Goal: Task Accomplishment & Management: Complete application form

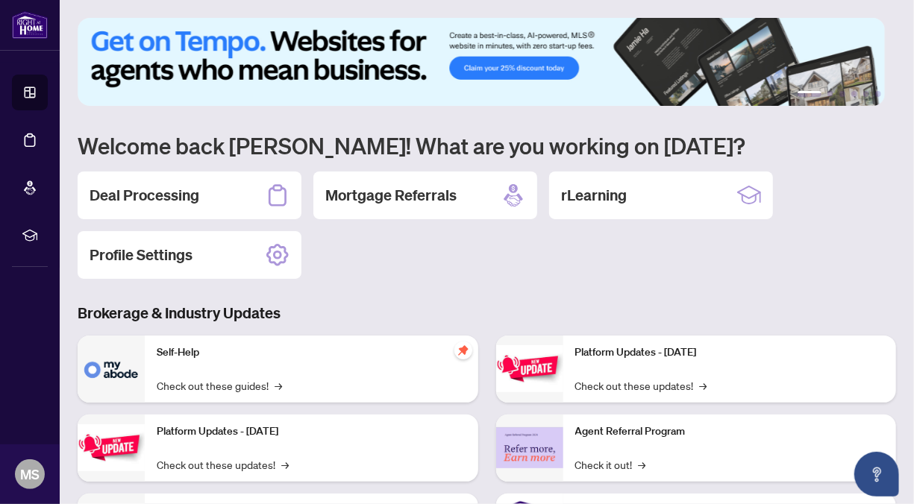
click at [245, 197] on div "Deal Processing" at bounding box center [190, 196] width 224 height 48
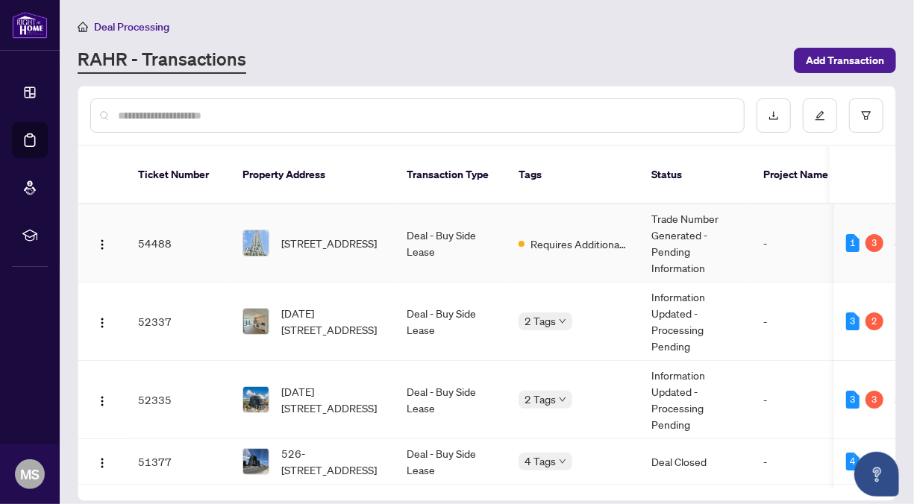
click at [175, 221] on td "54488" at bounding box center [178, 243] width 104 height 78
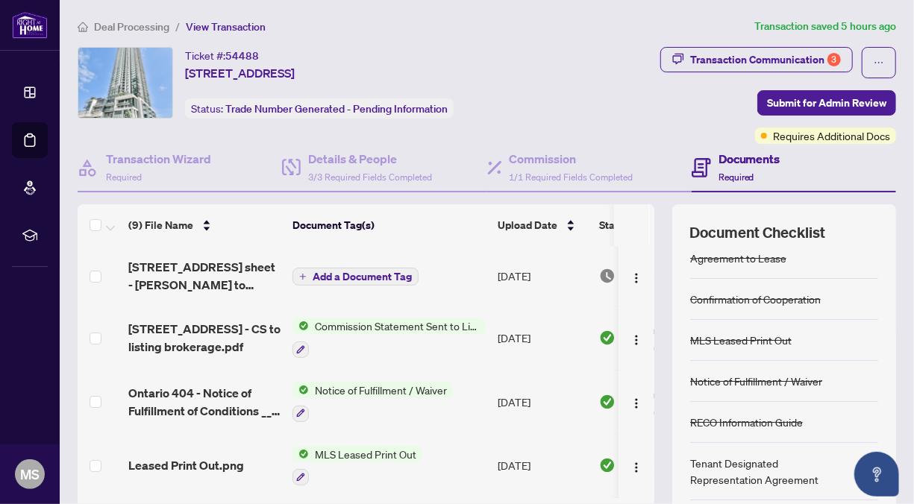
scroll to position [13, 0]
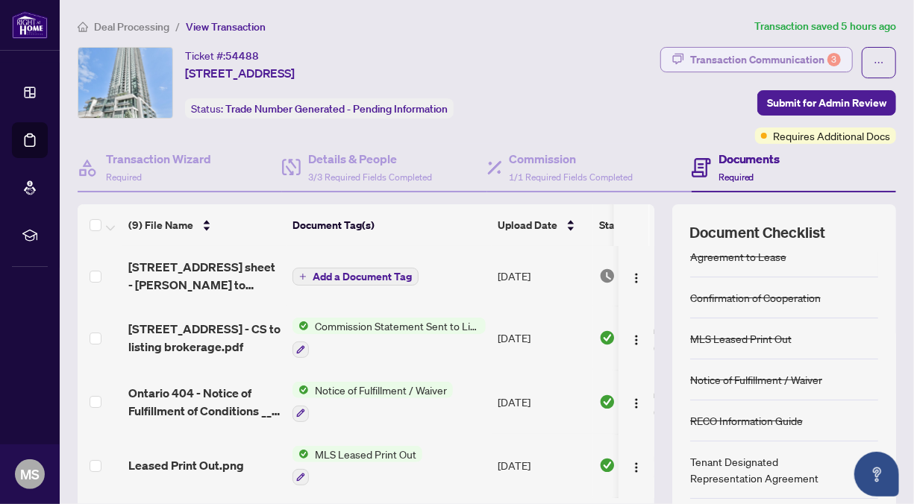
click at [754, 52] on div "Transaction Communication 3" at bounding box center [765, 60] width 151 height 24
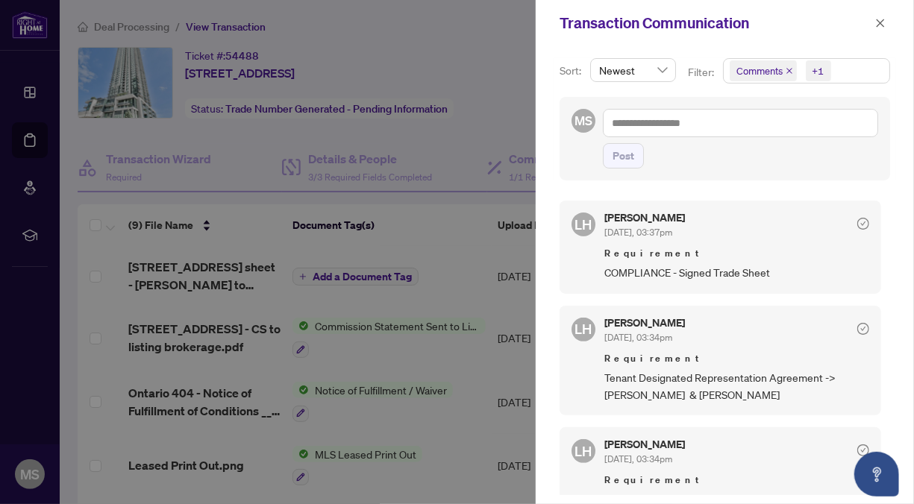
scroll to position [0, 0]
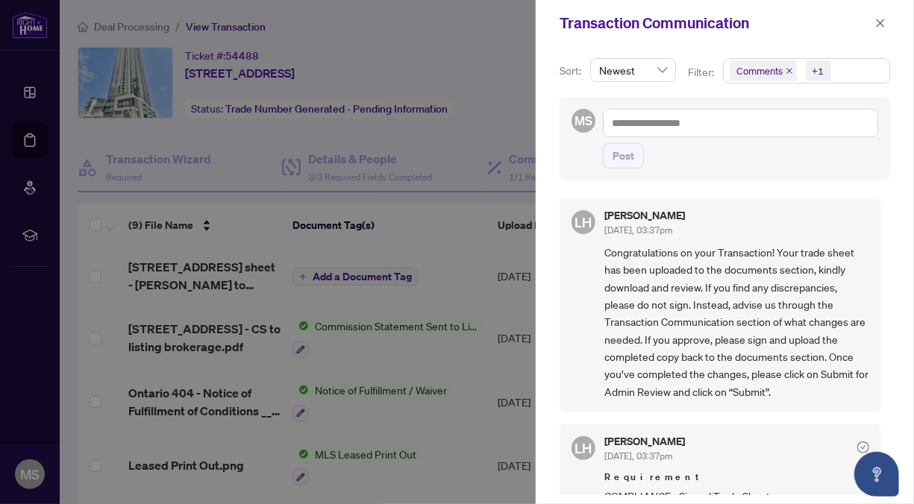
click at [452, 163] on div at bounding box center [457, 252] width 914 height 504
click at [255, 267] on div at bounding box center [457, 252] width 914 height 504
click at [879, 30] on span "button" at bounding box center [880, 23] width 10 height 24
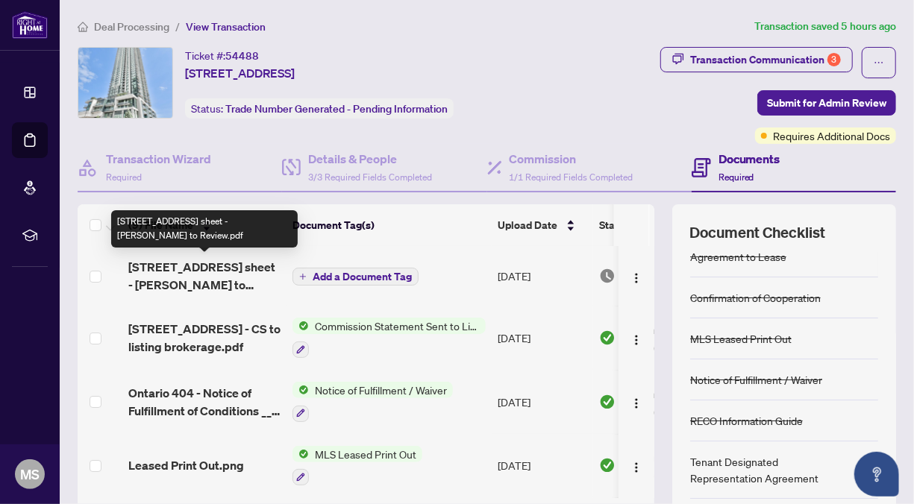
click at [210, 274] on span "[STREET_ADDRESS] sheet - [PERSON_NAME] to Review.pdf" at bounding box center [204, 276] width 152 height 36
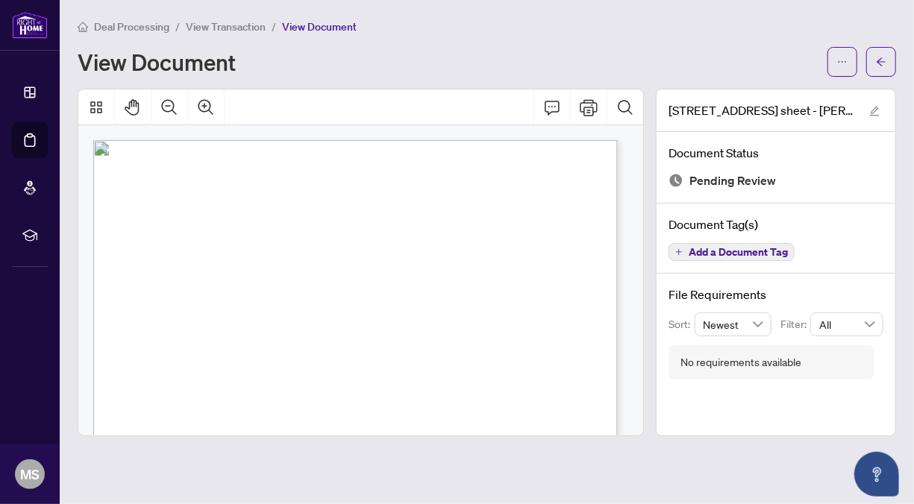
click at [221, 31] on span "View Transaction" at bounding box center [226, 26] width 80 height 13
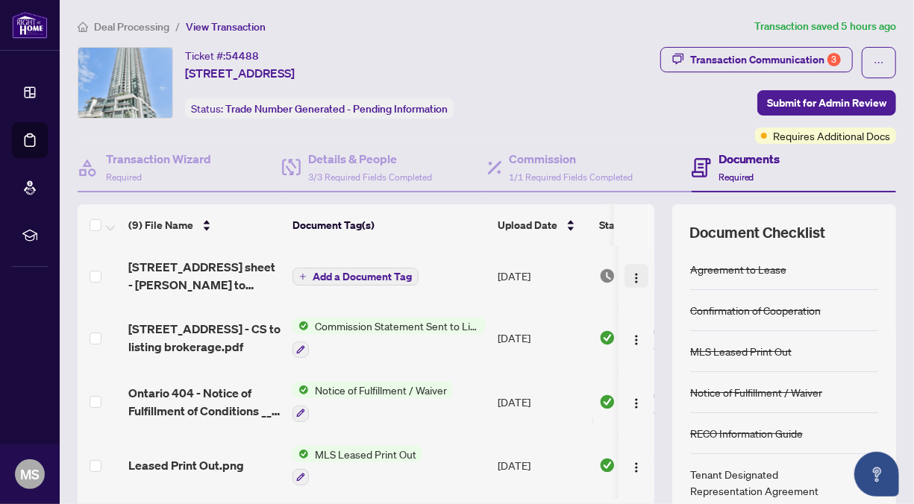
click at [630, 268] on span "button" at bounding box center [636, 276] width 12 height 16
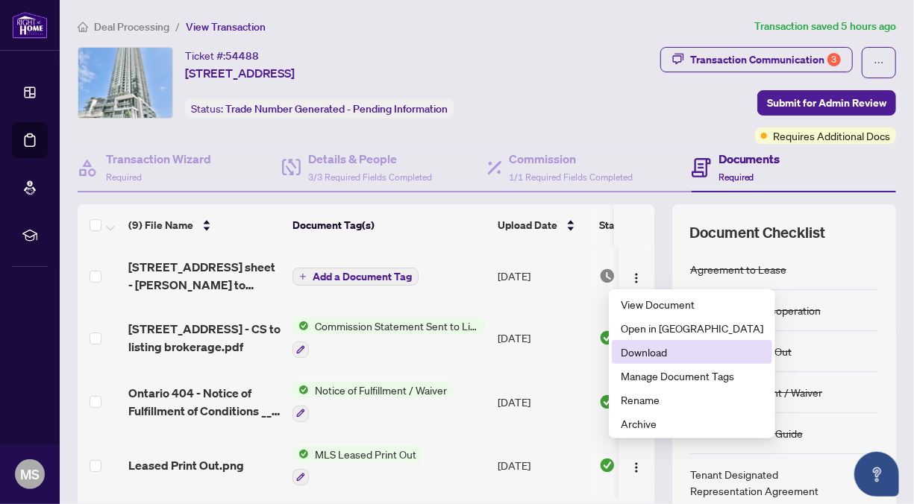
click at [661, 352] on span "Download" at bounding box center [691, 352] width 142 height 16
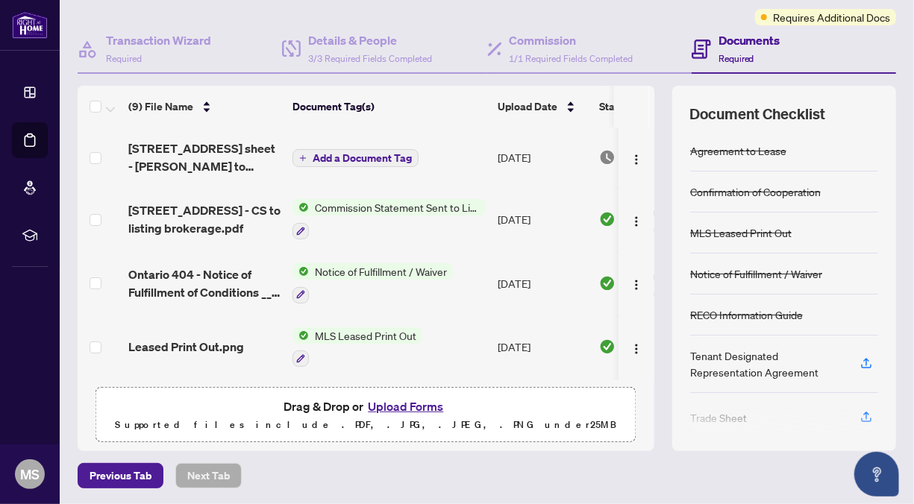
scroll to position [13, 0]
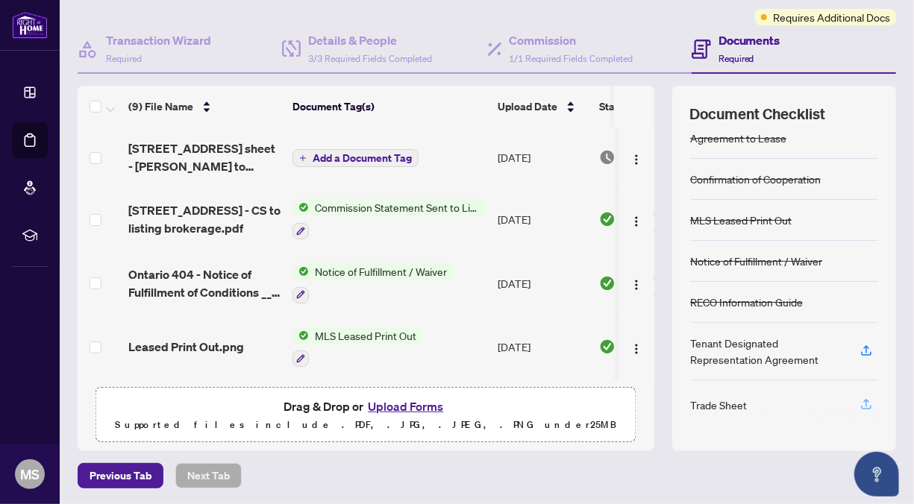
click at [860, 400] on icon "button" at bounding box center [865, 403] width 13 height 13
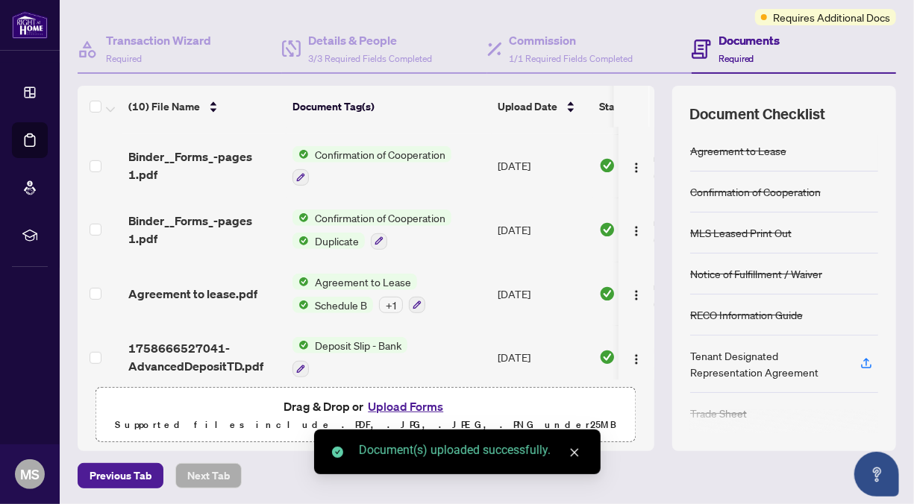
scroll to position [0, 0]
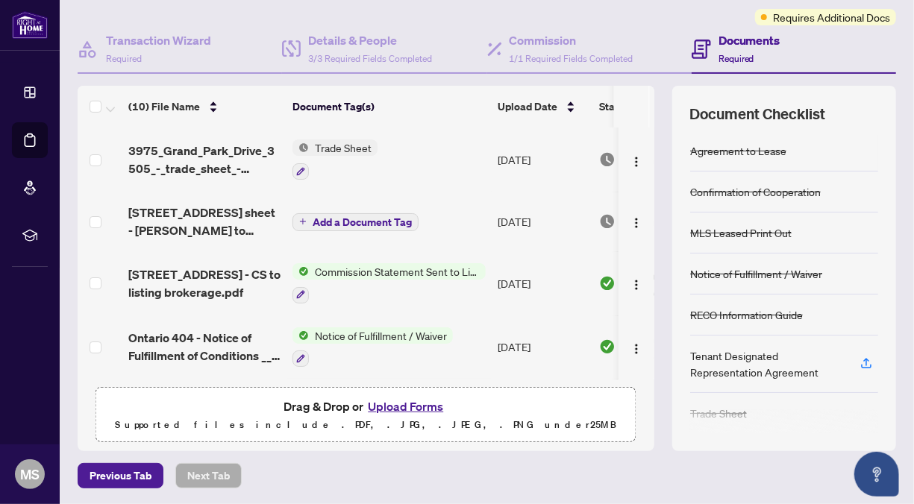
click at [206, 157] on span "3975_Grand_Park_Drive_3505_-_trade_sheet_-_Manveer_to_Review.pdf" at bounding box center [204, 160] width 152 height 36
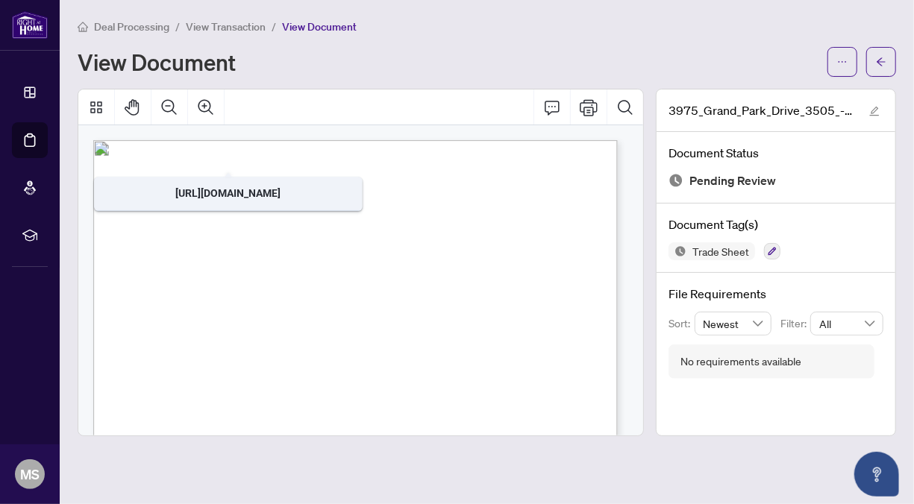
click at [248, 153] on span "DigiSign Verified - e961e1a3-7ab2-4731-896f-be066ff5cc14" at bounding box center [228, 152] width 225 height 10
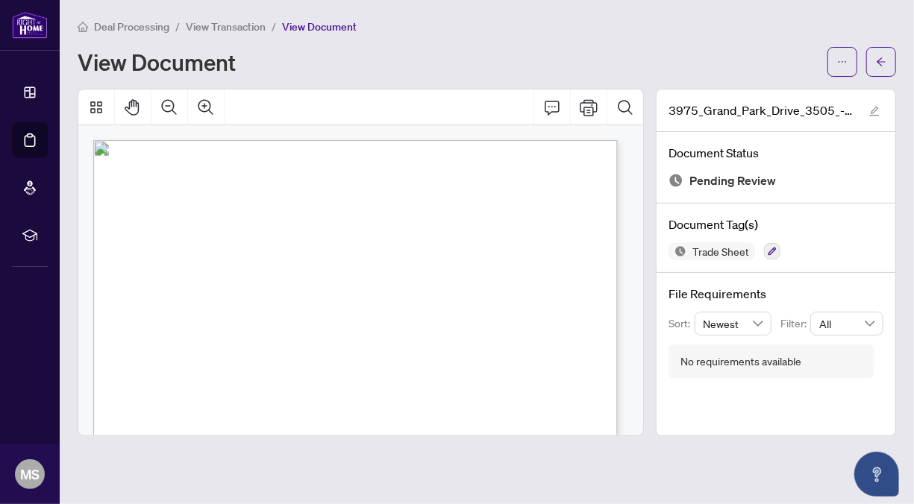
click at [253, 25] on span "View Transaction" at bounding box center [226, 26] width 80 height 13
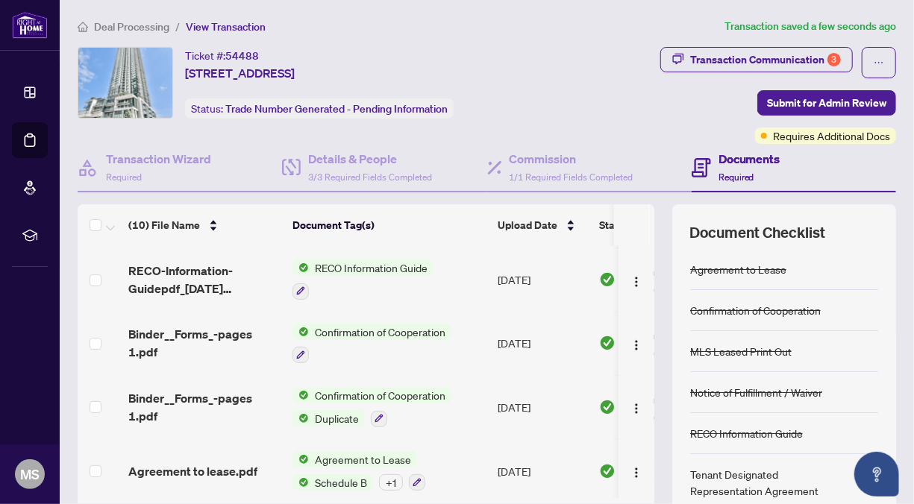
scroll to position [383, 0]
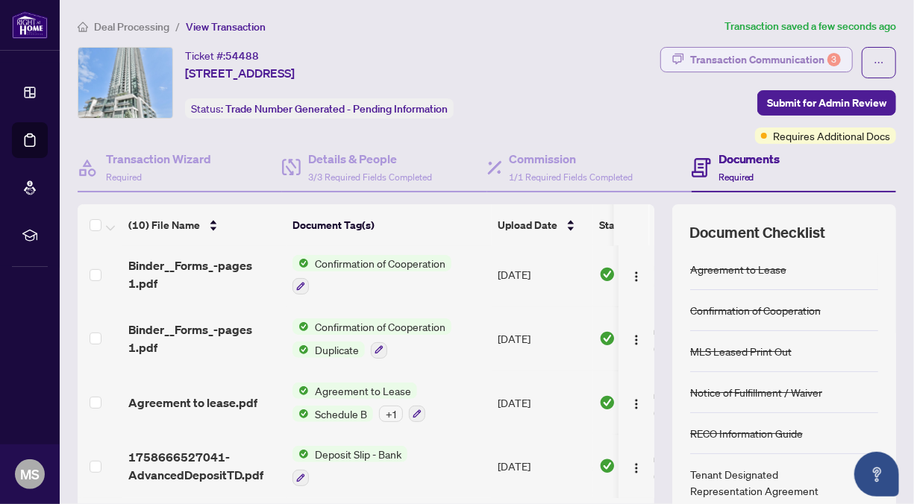
click at [785, 60] on div "Transaction Communication 3" at bounding box center [765, 60] width 151 height 24
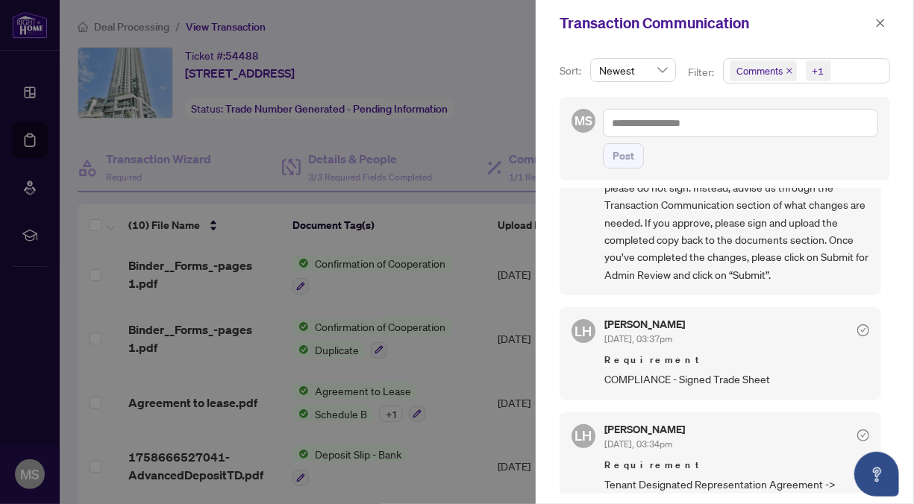
scroll to position [22, 0]
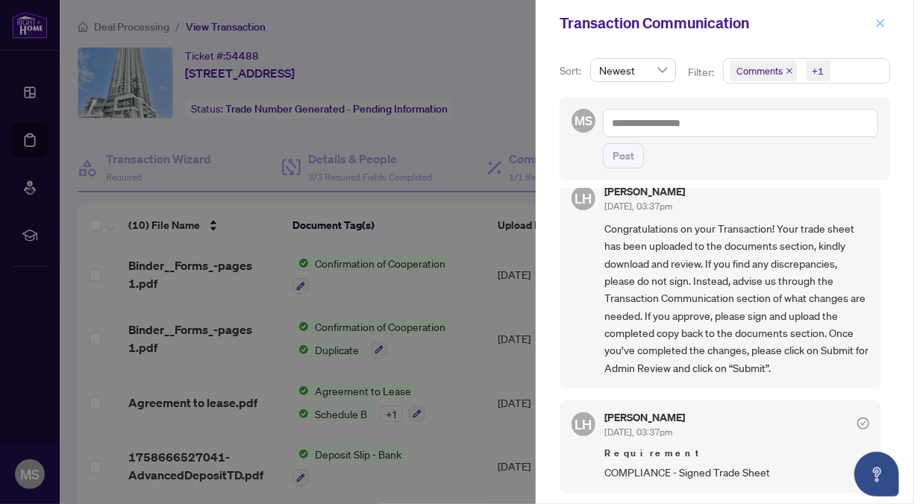
click at [887, 23] on button "button" at bounding box center [879, 23] width 19 height 18
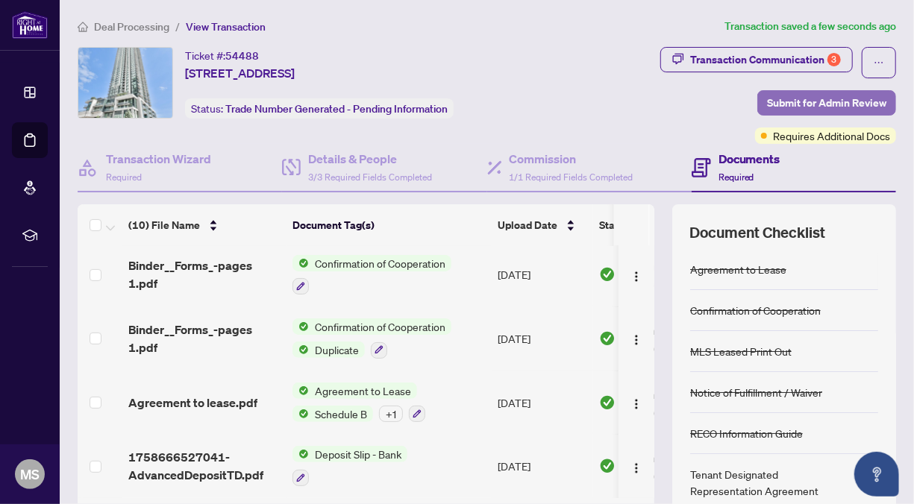
click at [814, 102] on span "Submit for Admin Review" at bounding box center [826, 103] width 119 height 24
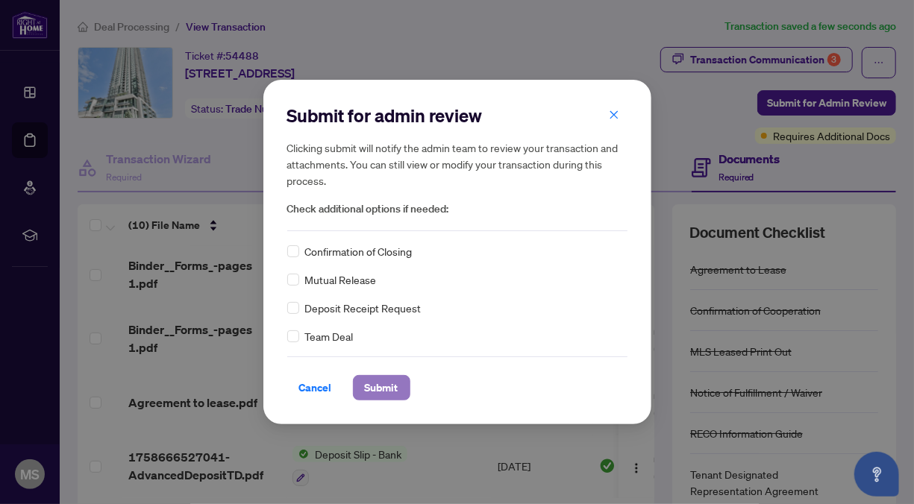
click at [383, 386] on span "Submit" at bounding box center [382, 388] width 34 height 24
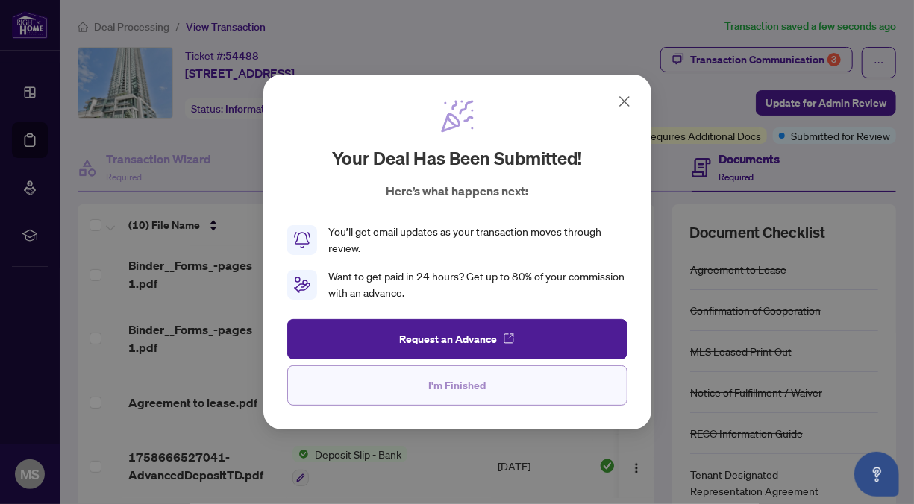
click at [494, 383] on button "I'm Finished" at bounding box center [457, 385] width 340 height 40
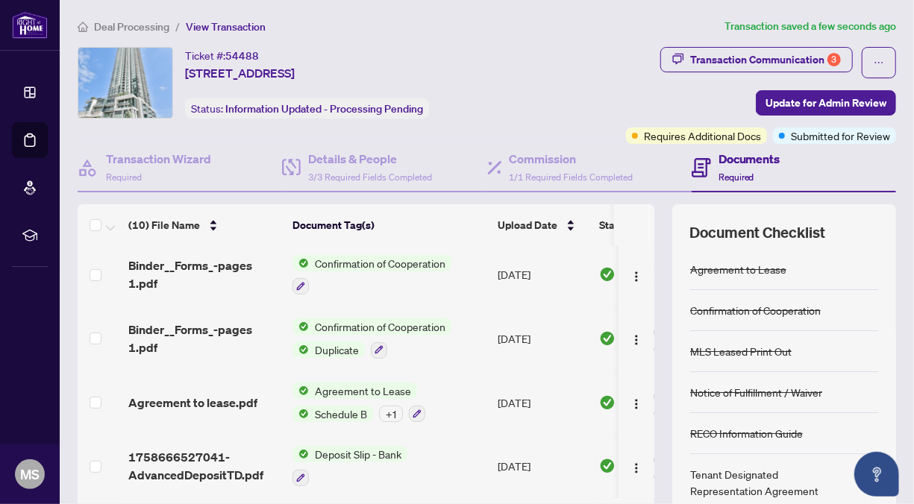
click at [141, 22] on span "Deal Processing" at bounding box center [131, 26] width 75 height 13
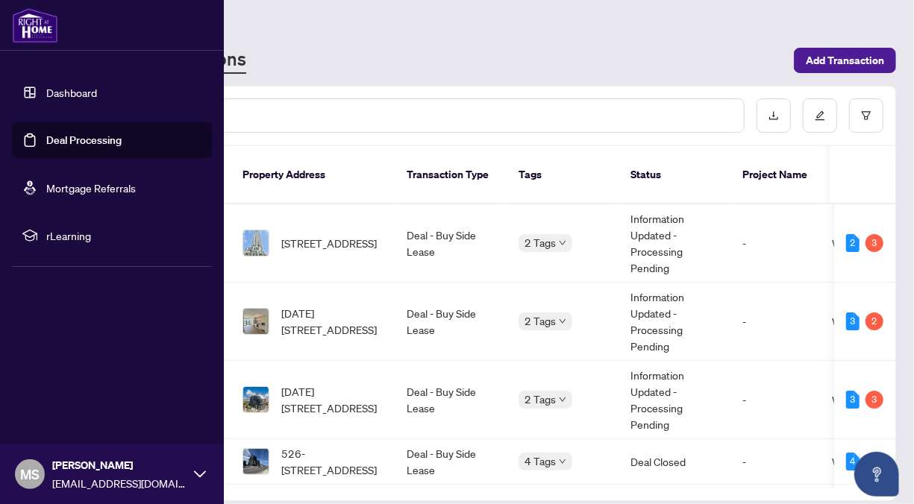
click at [87, 239] on span "rLearning" at bounding box center [123, 235] width 155 height 16
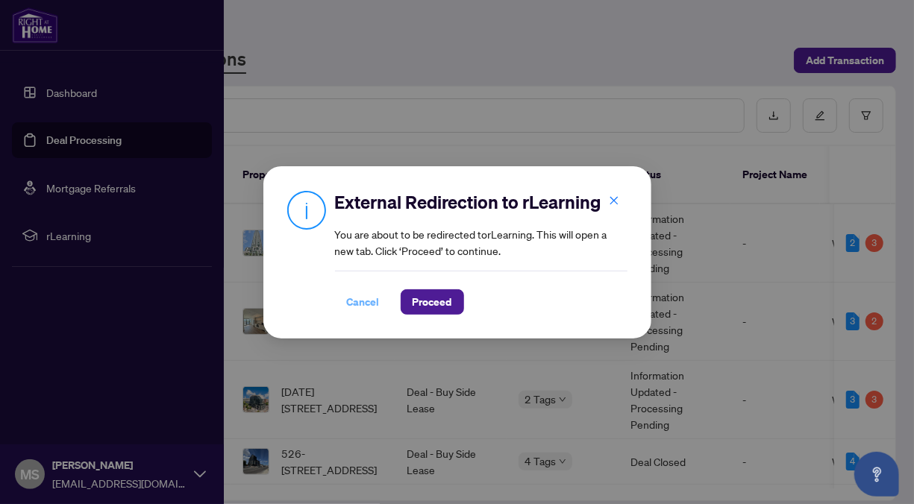
click at [348, 304] on span "Cancel" at bounding box center [363, 302] width 33 height 24
